Goal: Task Accomplishment & Management: Use online tool/utility

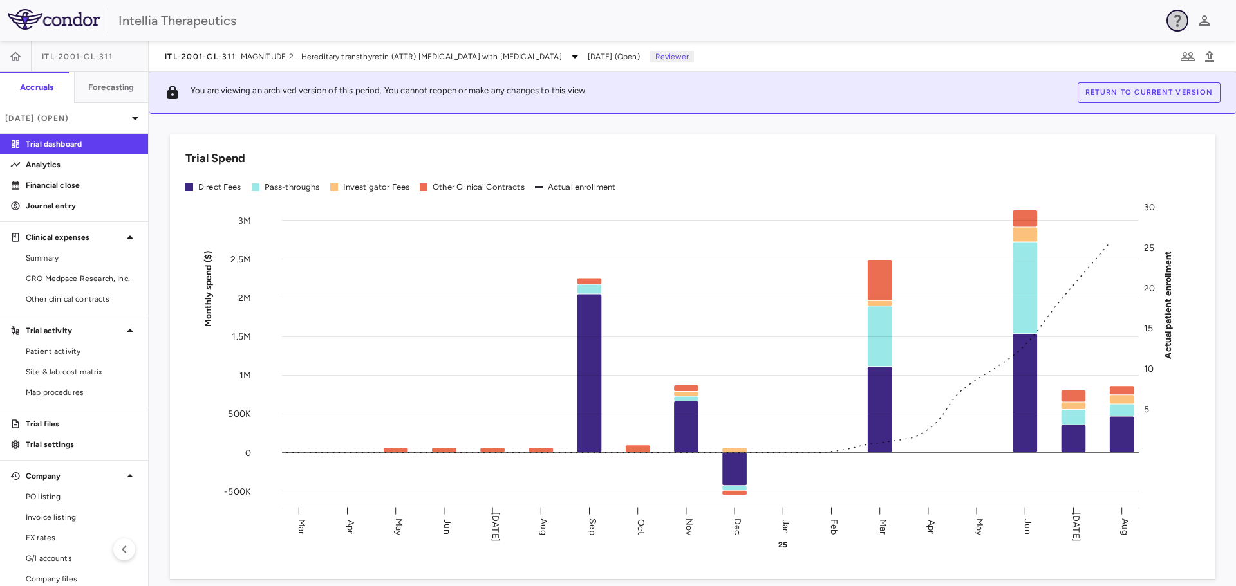
click at [1178, 23] on icon "button" at bounding box center [1176, 20] width 15 height 15
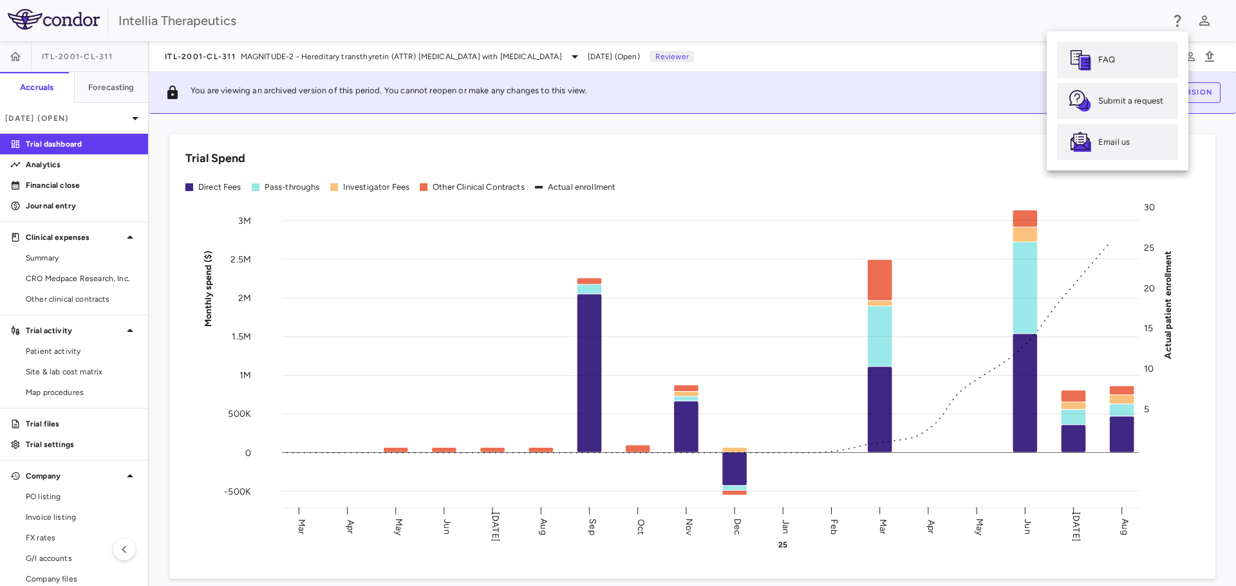
click at [1004, 49] on div at bounding box center [618, 293] width 1236 height 586
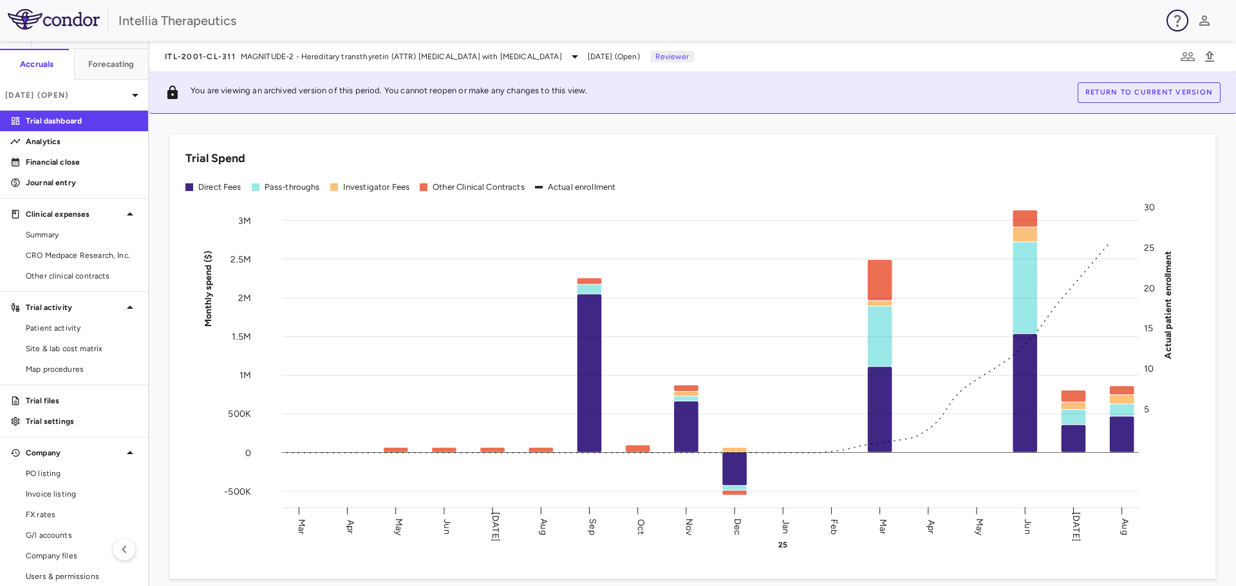
scroll to position [34, 0]
